Goal: Check status: Check status

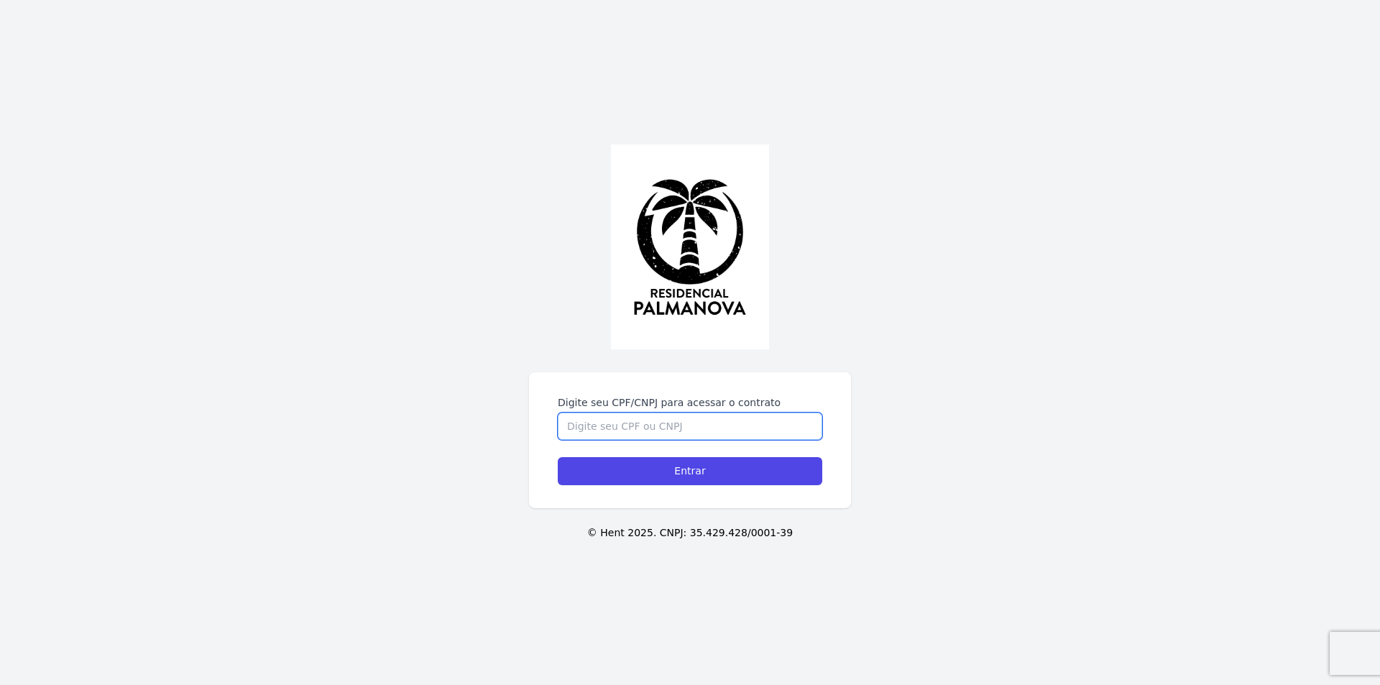
click at [688, 427] on input "Digite seu CPF/CNPJ para acessar o contrato" at bounding box center [690, 426] width 264 height 27
type input "19166049865"
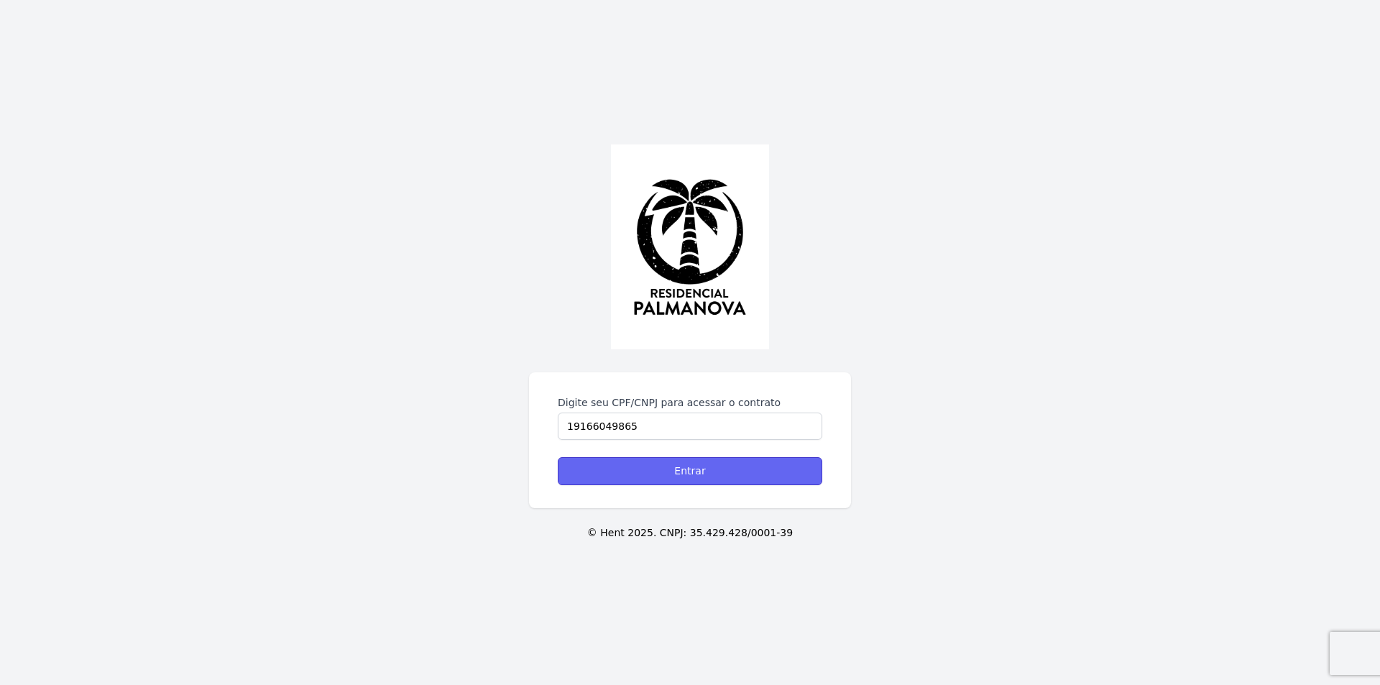
click at [703, 474] on input "Entrar" at bounding box center [690, 471] width 264 height 28
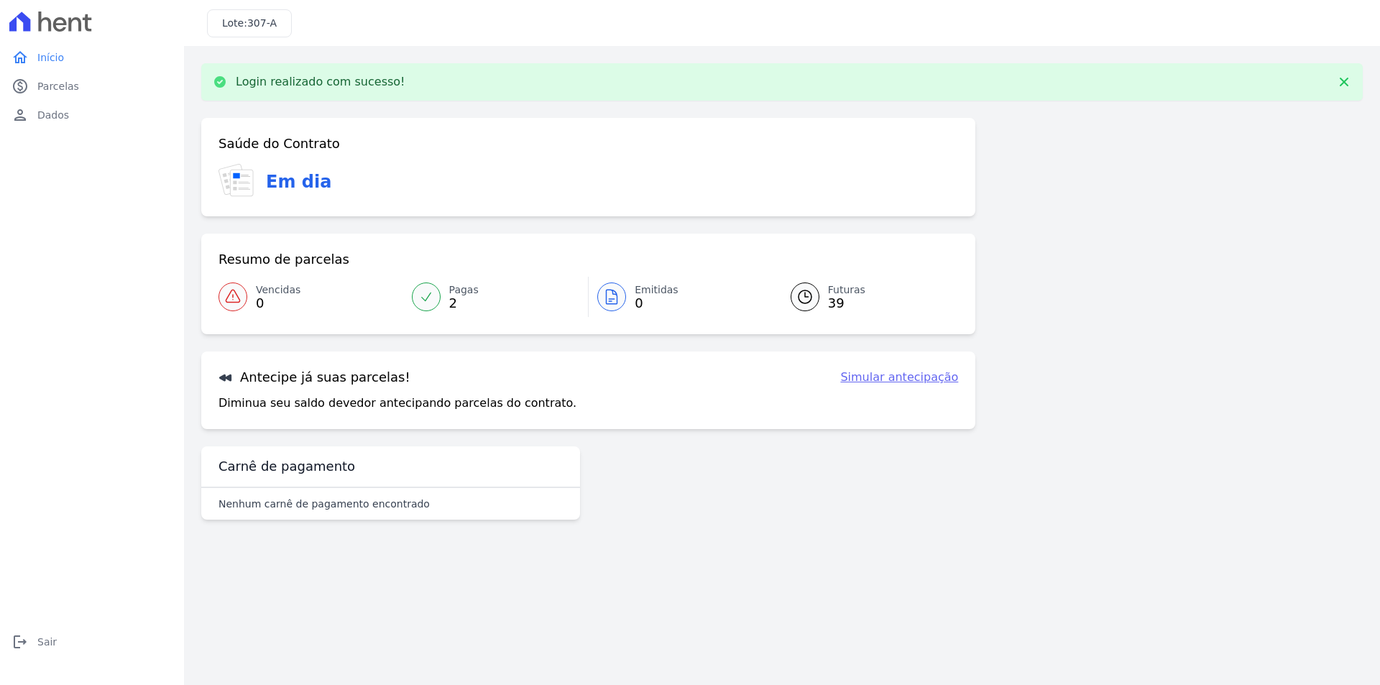
click at [820, 303] on link "Futuras 39" at bounding box center [865, 297] width 185 height 40
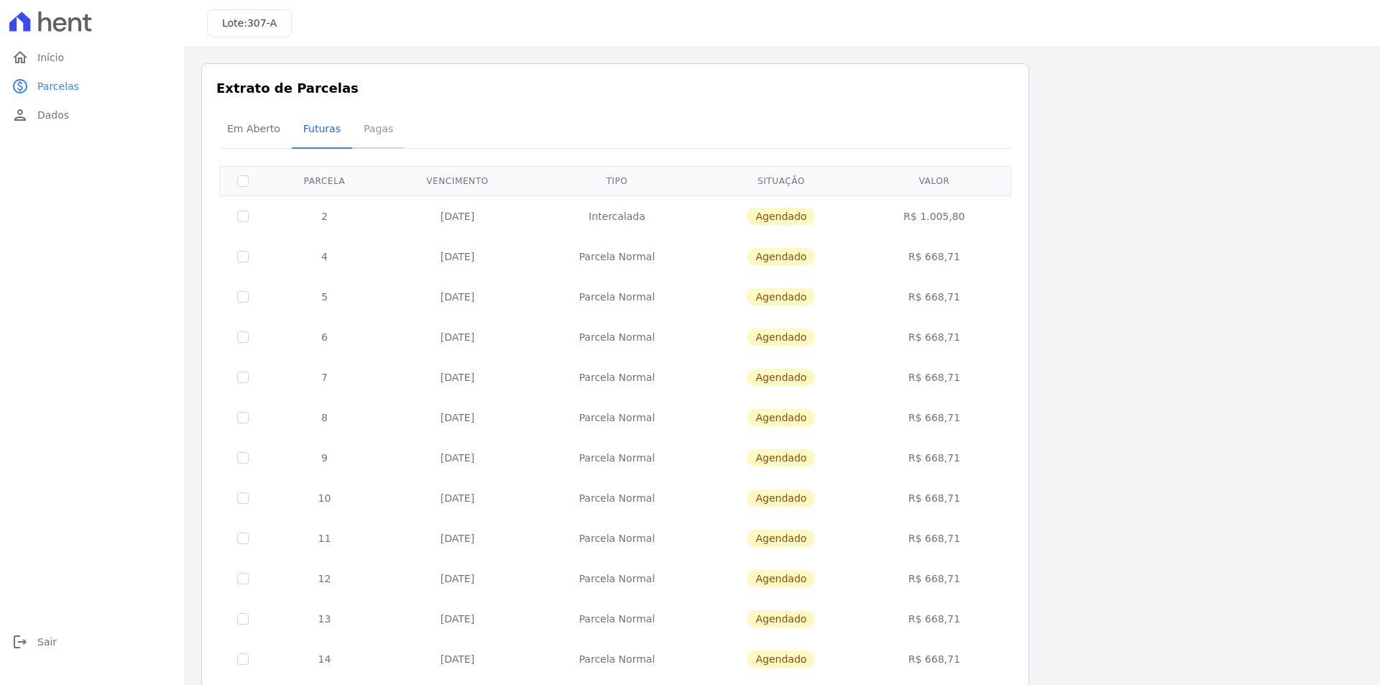
click at [380, 127] on span "Pagas" at bounding box center [378, 128] width 47 height 29
